Goal: Find specific page/section: Find specific page/section

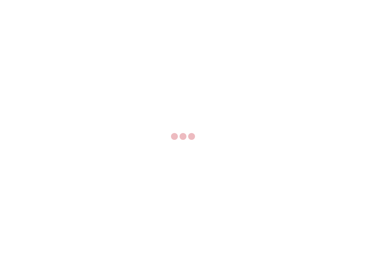
select select "US"
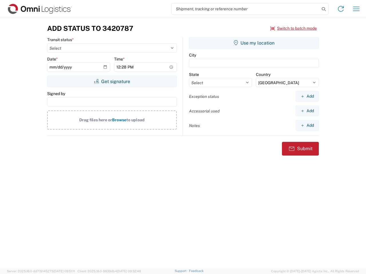
click at [245, 9] on input "search" at bounding box center [245, 8] width 148 height 11
click at [323, 9] on icon at bounding box center [323, 9] width 8 height 8
click at [341, 9] on icon at bounding box center [340, 8] width 9 height 9
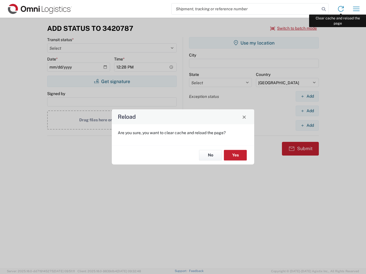
click at [356, 9] on div "Reload Are you sure, you want to clear cache and reload the page? No Yes" at bounding box center [183, 137] width 366 height 274
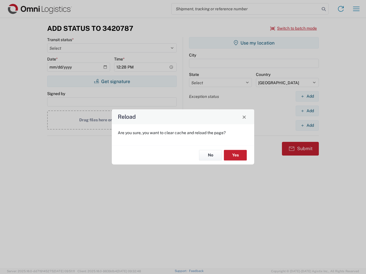
click at [293, 28] on div "Reload Are you sure, you want to clear cache and reload the page? No Yes" at bounding box center [183, 137] width 366 height 274
click at [112, 81] on div "Reload Are you sure, you want to clear cache and reload the page? No Yes" at bounding box center [183, 137] width 366 height 274
click at [254, 43] on div "Reload Are you sure, you want to clear cache and reload the page? No Yes" at bounding box center [183, 137] width 366 height 274
click at [307, 96] on div "Reload Are you sure, you want to clear cache and reload the page? No Yes" at bounding box center [183, 137] width 366 height 274
click at [307, 111] on div "Reload Are you sure, you want to clear cache and reload the page? No Yes" at bounding box center [183, 137] width 366 height 274
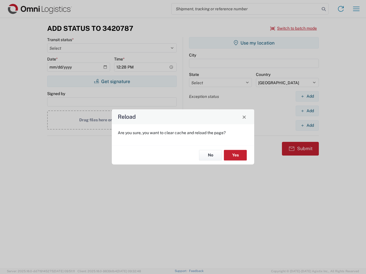
click at [307, 125] on div "Reload Are you sure, you want to clear cache and reload the page? No Yes" at bounding box center [183, 137] width 366 height 274
